Goal: Check status: Check status

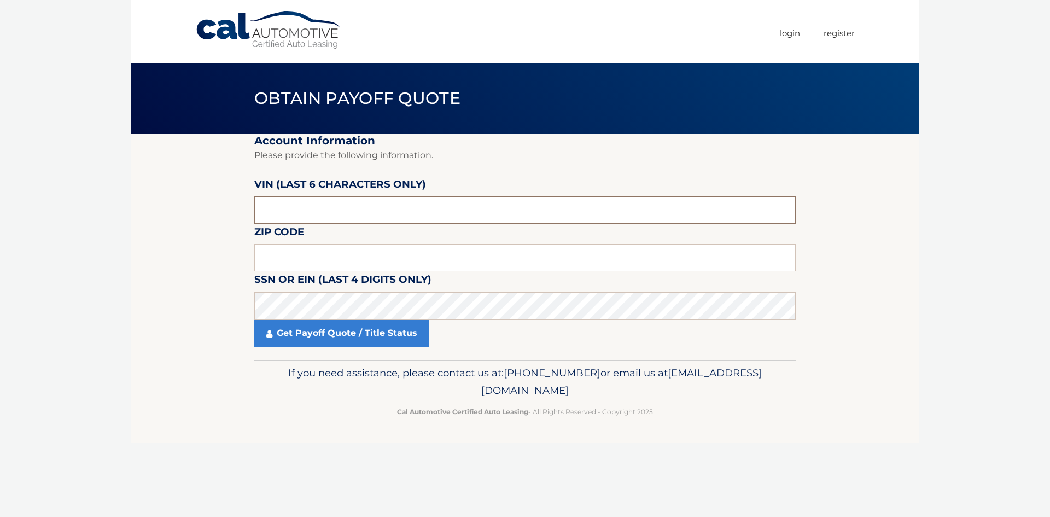
click at [271, 211] on input "text" at bounding box center [525, 209] width 542 height 27
click at [273, 259] on input "text" at bounding box center [525, 257] width 542 height 27
type input "07860"
click button "For Originating Dealer" at bounding box center [0, 0] width 0 height 0
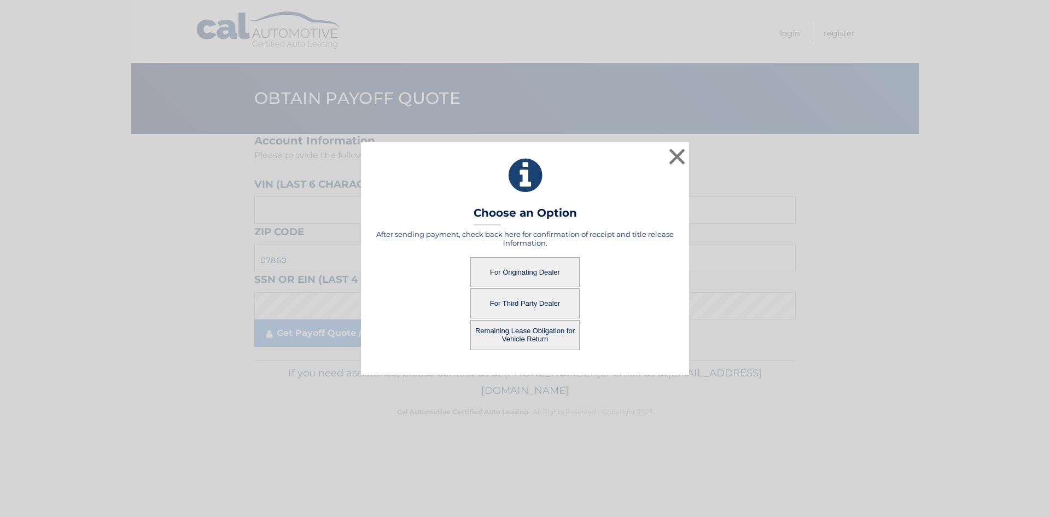
click at [522, 266] on button "For Originating Dealer" at bounding box center [524, 272] width 109 height 30
